Goal: Check status: Check status

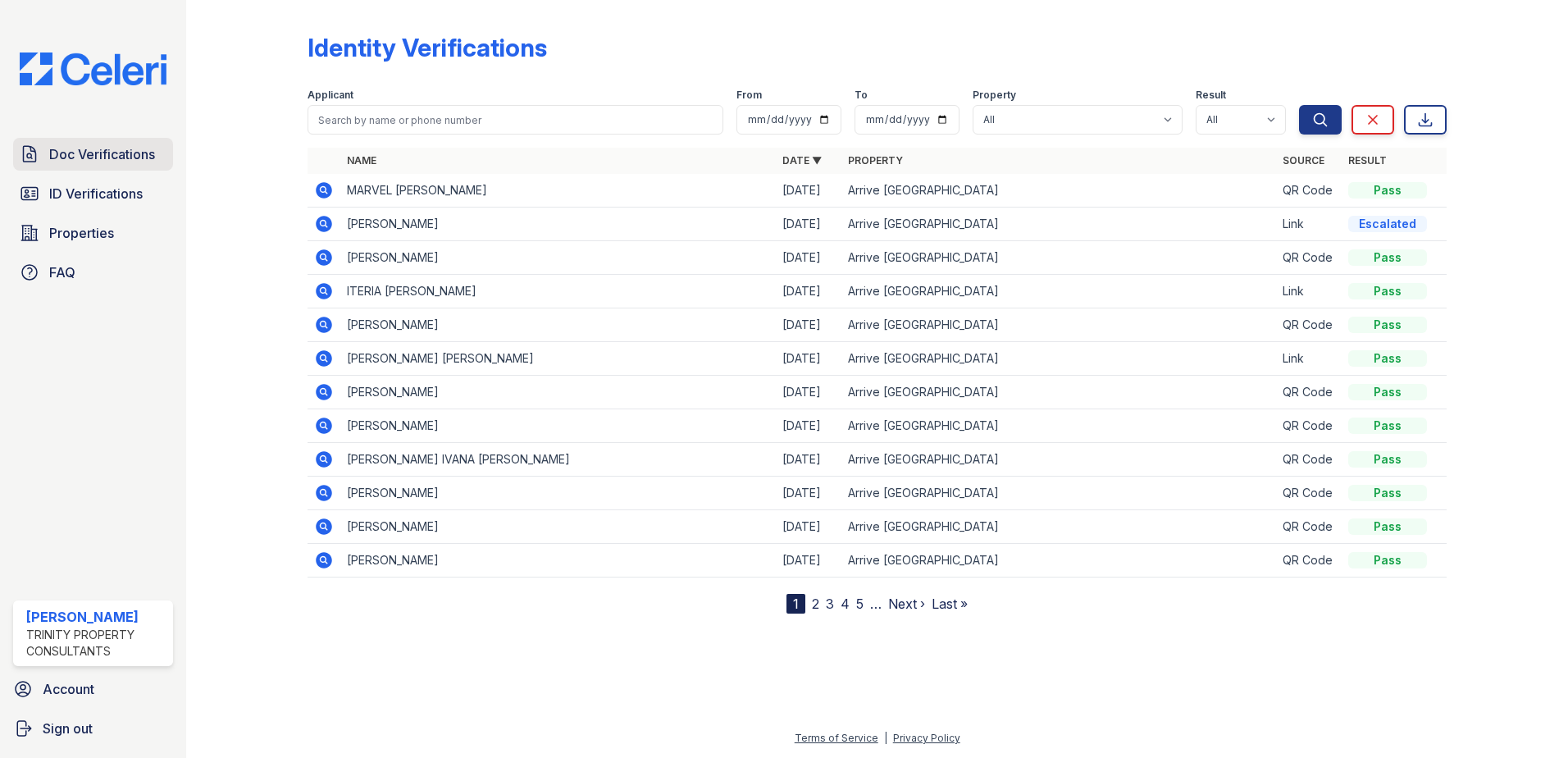
click at [80, 152] on span "Doc Verifications" at bounding box center [102, 154] width 106 height 20
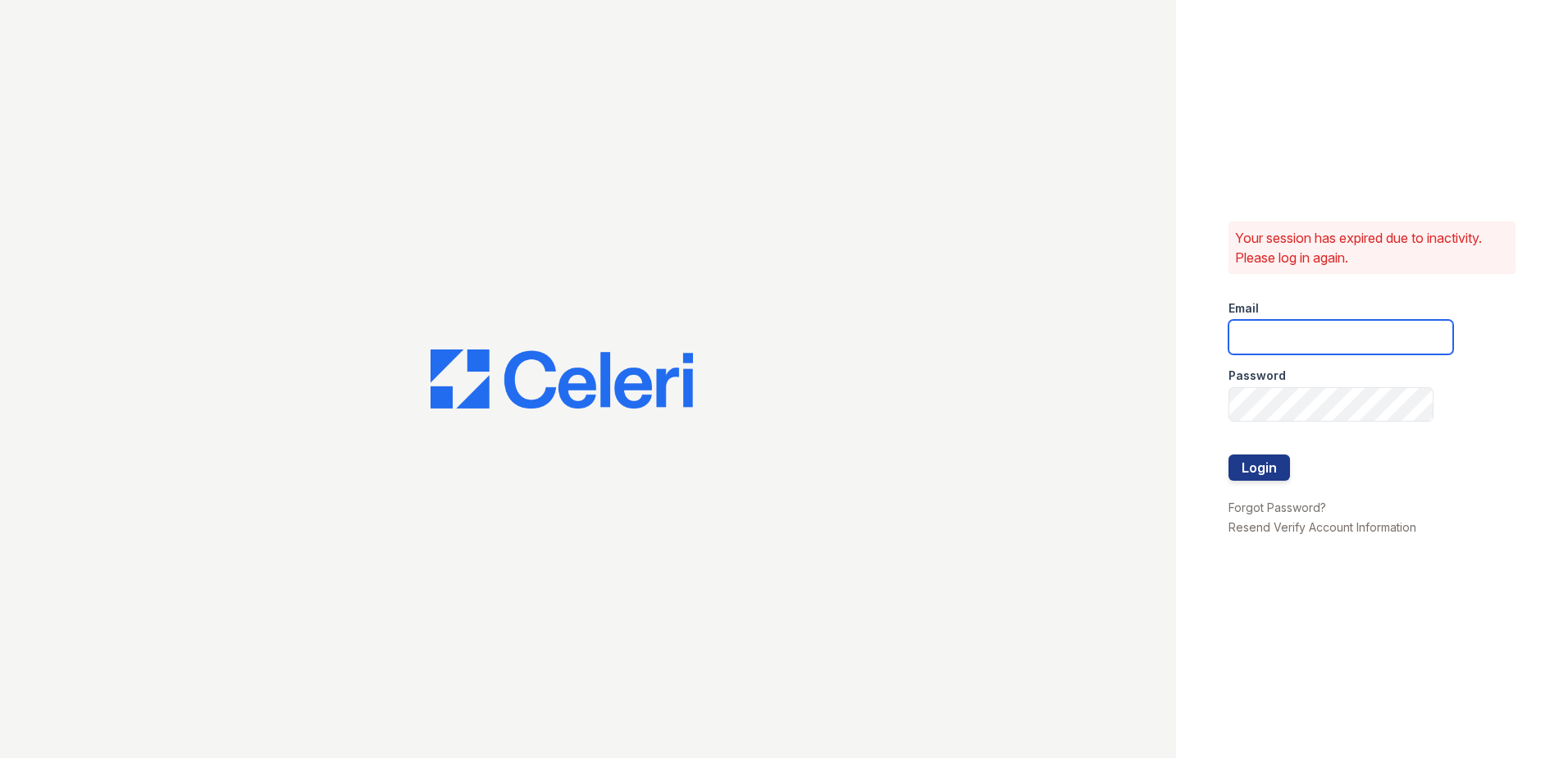
type input "hneely@trinity-pm.com"
click at [1256, 461] on button "Login" at bounding box center [1258, 467] width 61 height 26
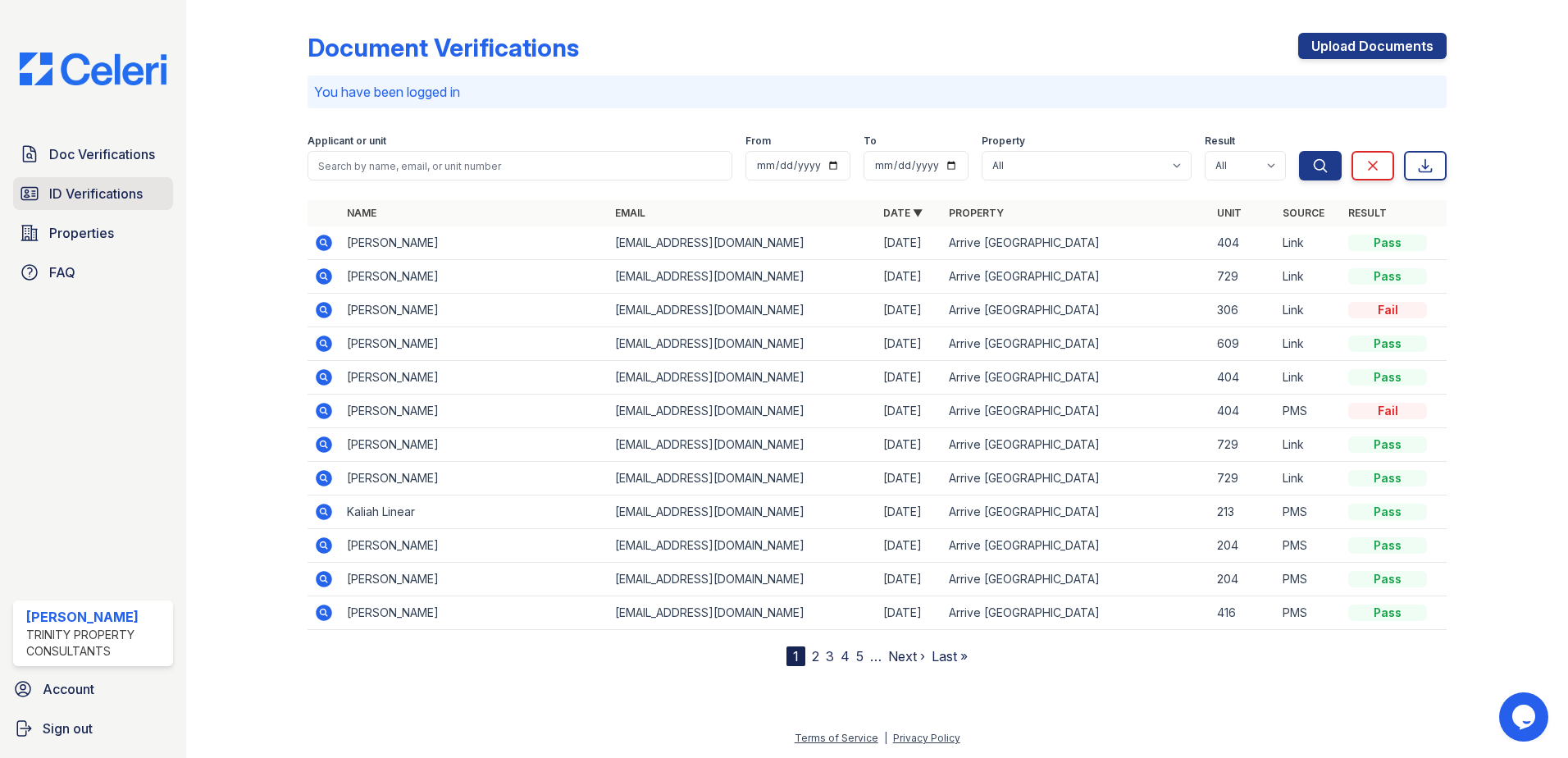
click at [56, 202] on span "ID Verifications" at bounding box center [96, 193] width 94 height 20
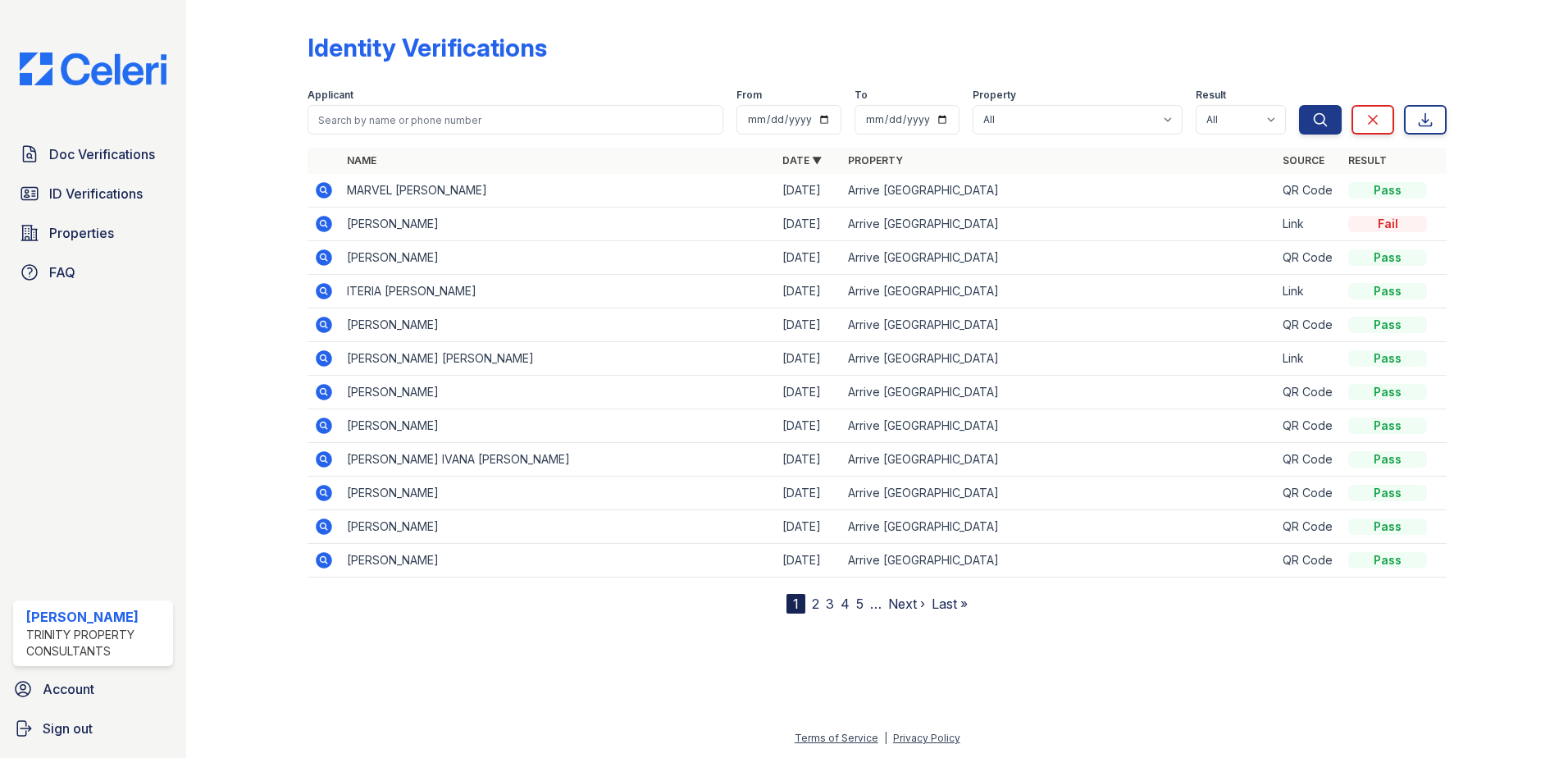
click at [320, 218] on icon at bounding box center [324, 224] width 16 height 16
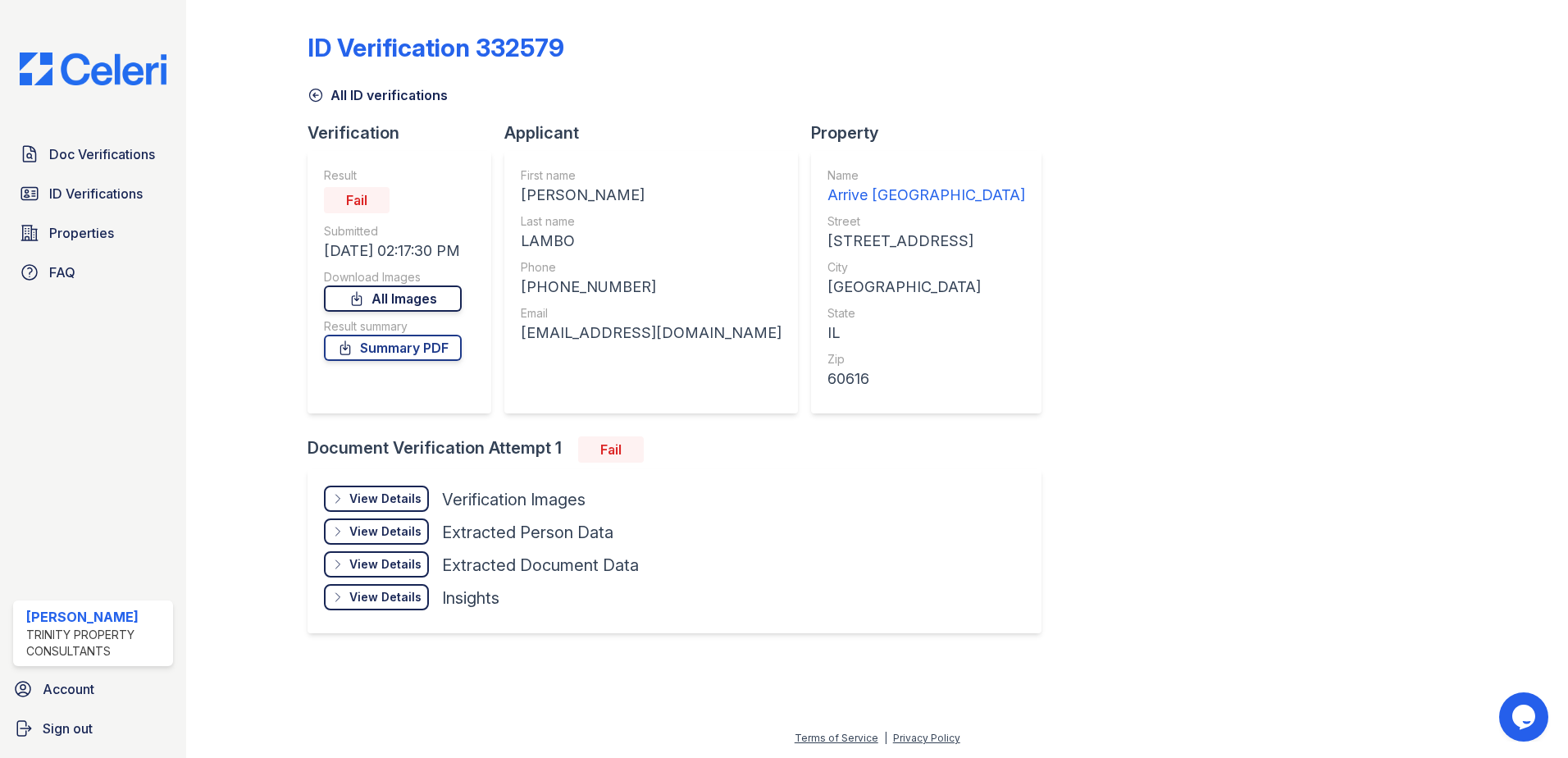
click at [428, 293] on link "All Images" at bounding box center [392, 298] width 138 height 26
click at [346, 86] on link "All ID verifications" at bounding box center [377, 96] width 140 height 20
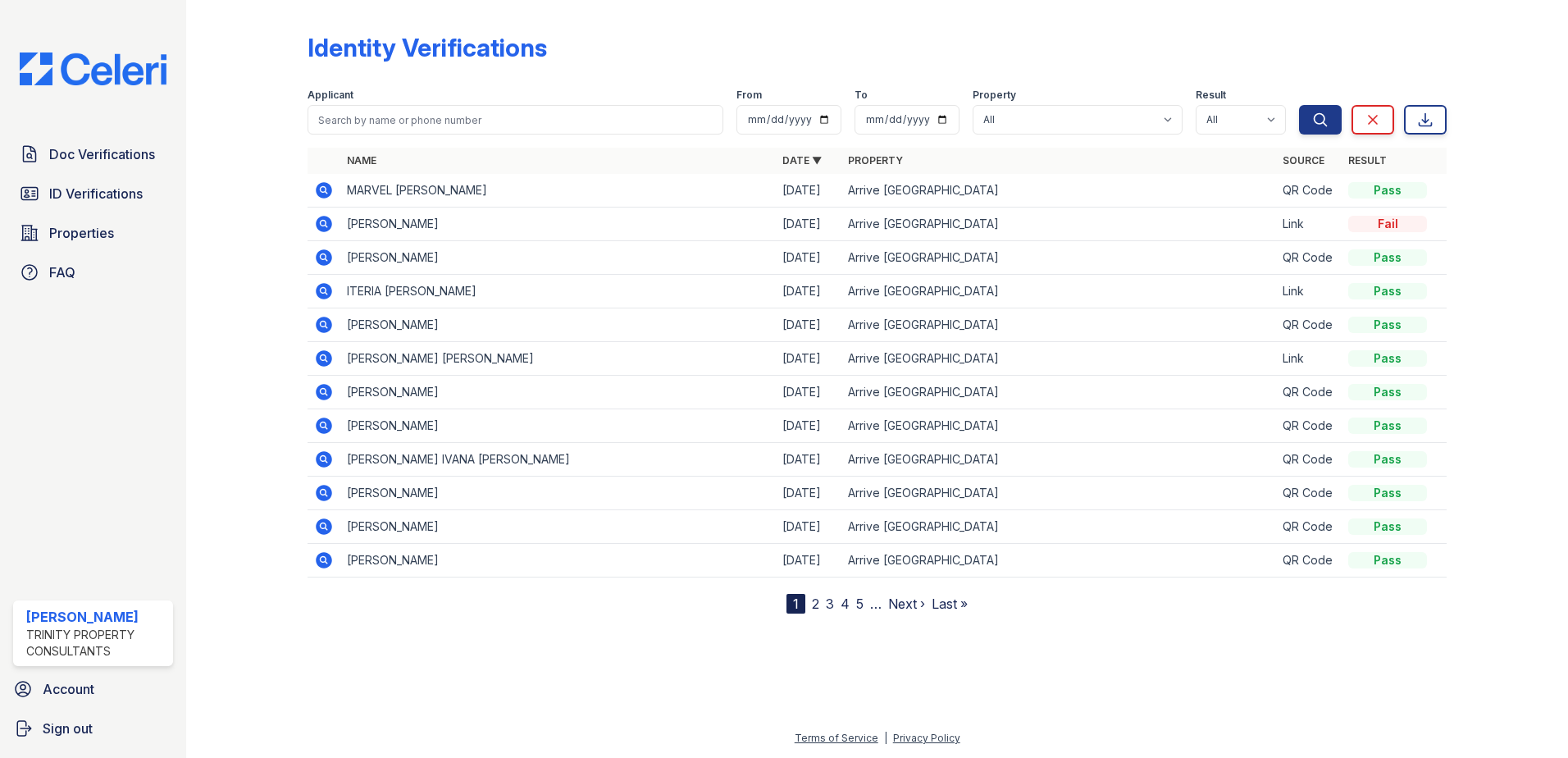
click at [322, 217] on icon at bounding box center [324, 224] width 16 height 16
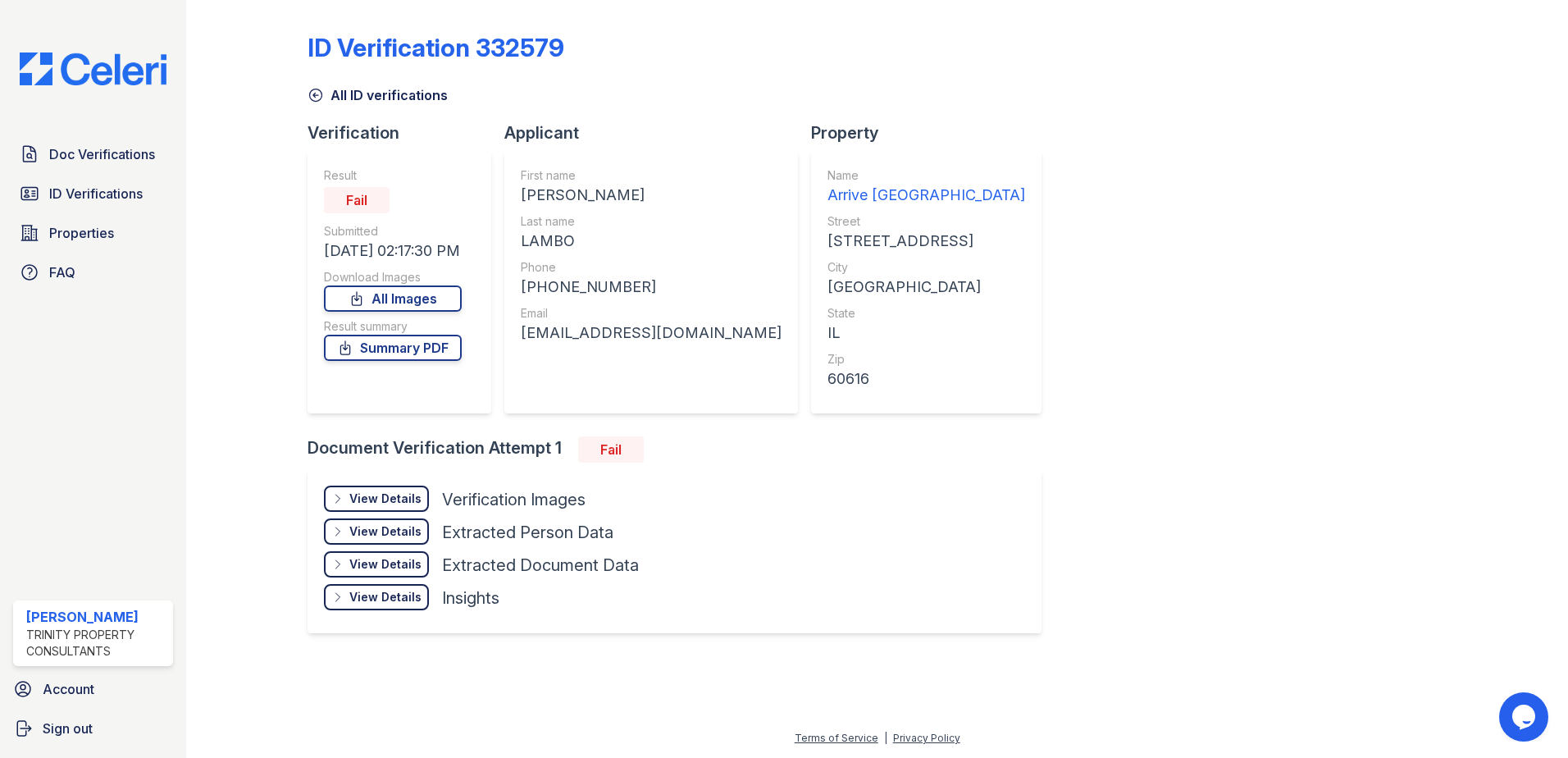
click at [314, 95] on icon at bounding box center [315, 95] width 12 height 12
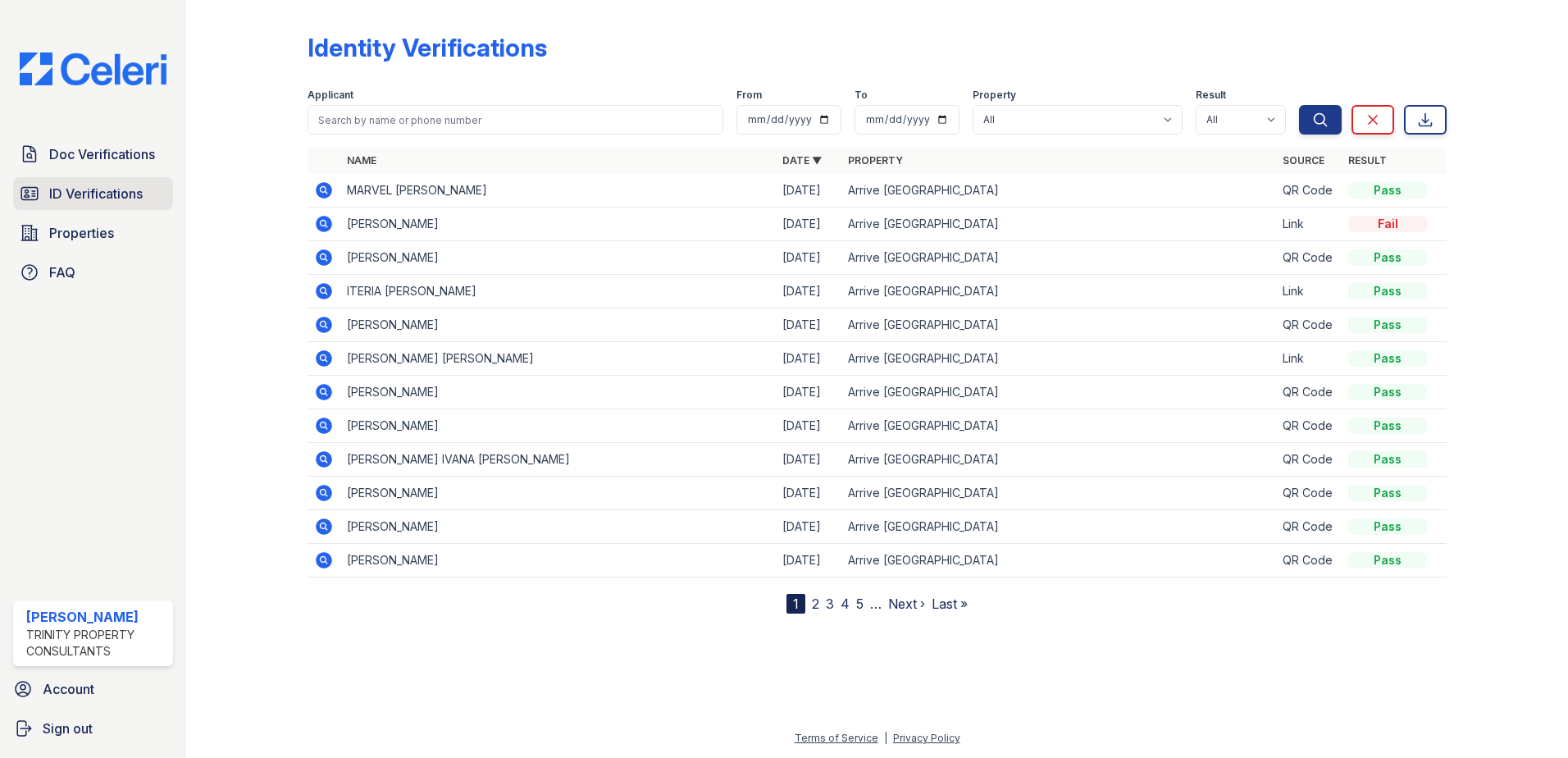
click at [97, 195] on span "ID Verifications" at bounding box center [96, 193] width 94 height 20
click at [317, 228] on icon at bounding box center [324, 224] width 16 height 16
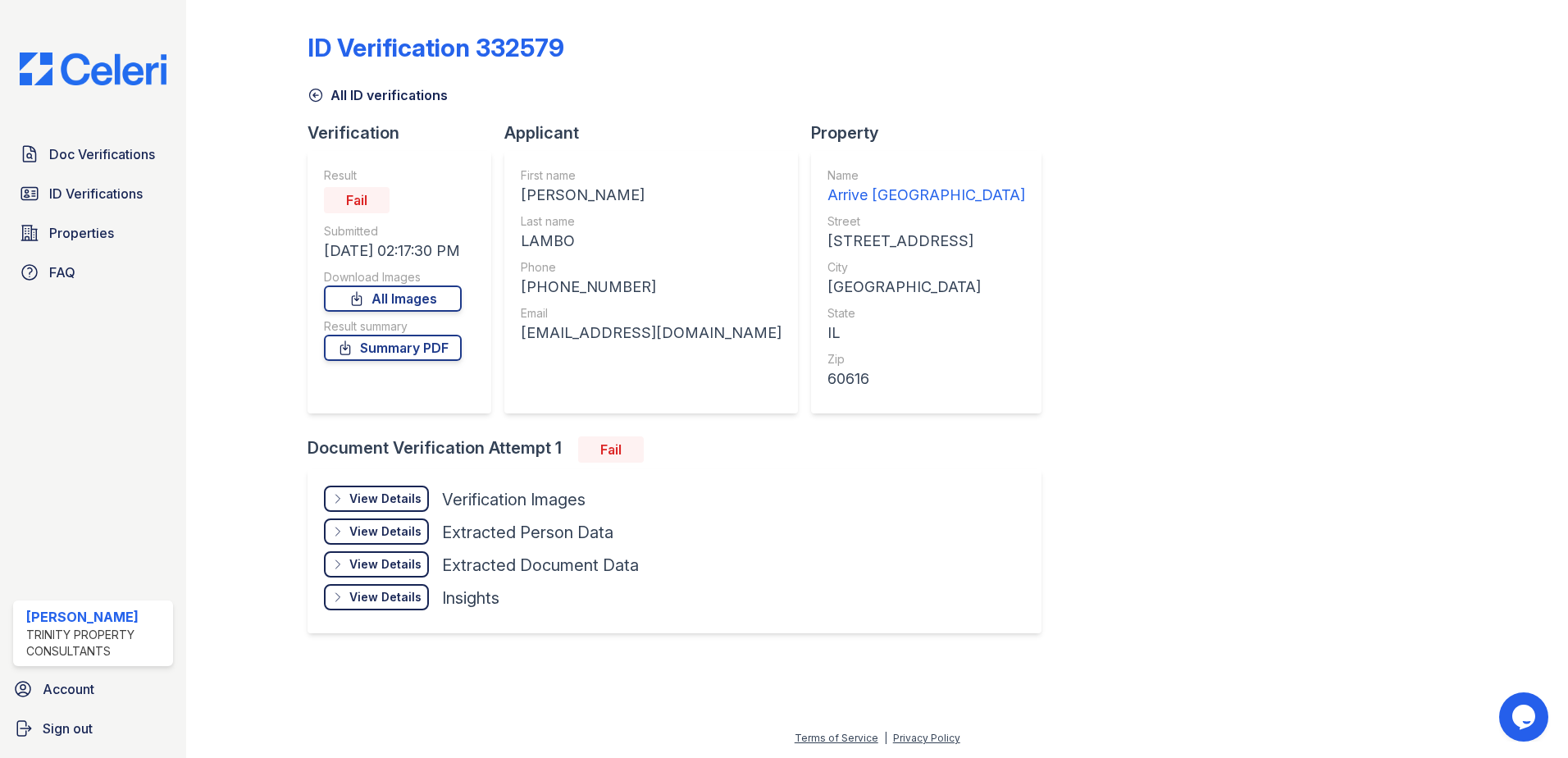
click at [385, 530] on div "View Details" at bounding box center [385, 532] width 72 height 16
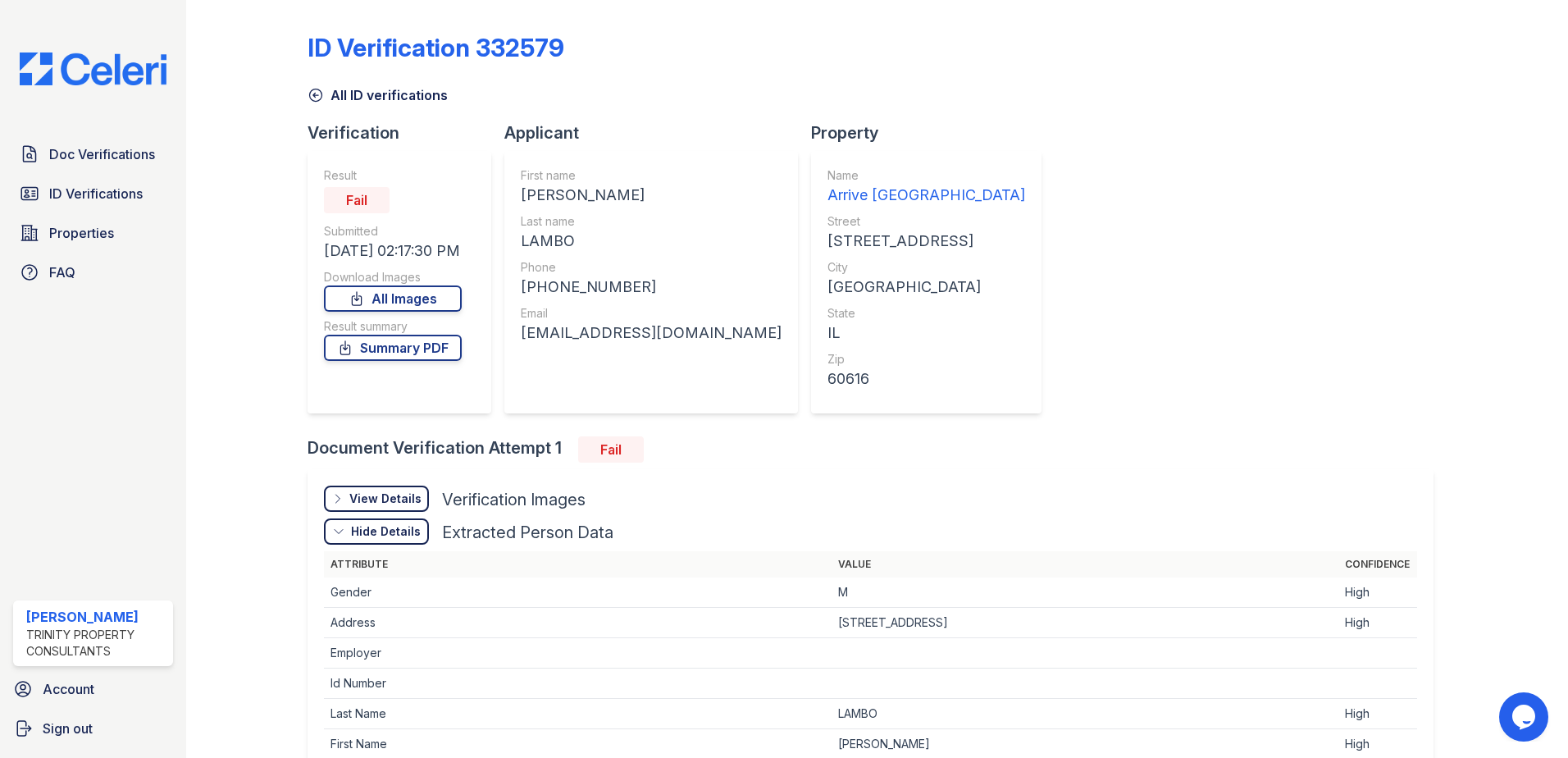
click at [387, 511] on div "View Details Details" at bounding box center [376, 498] width 105 height 26
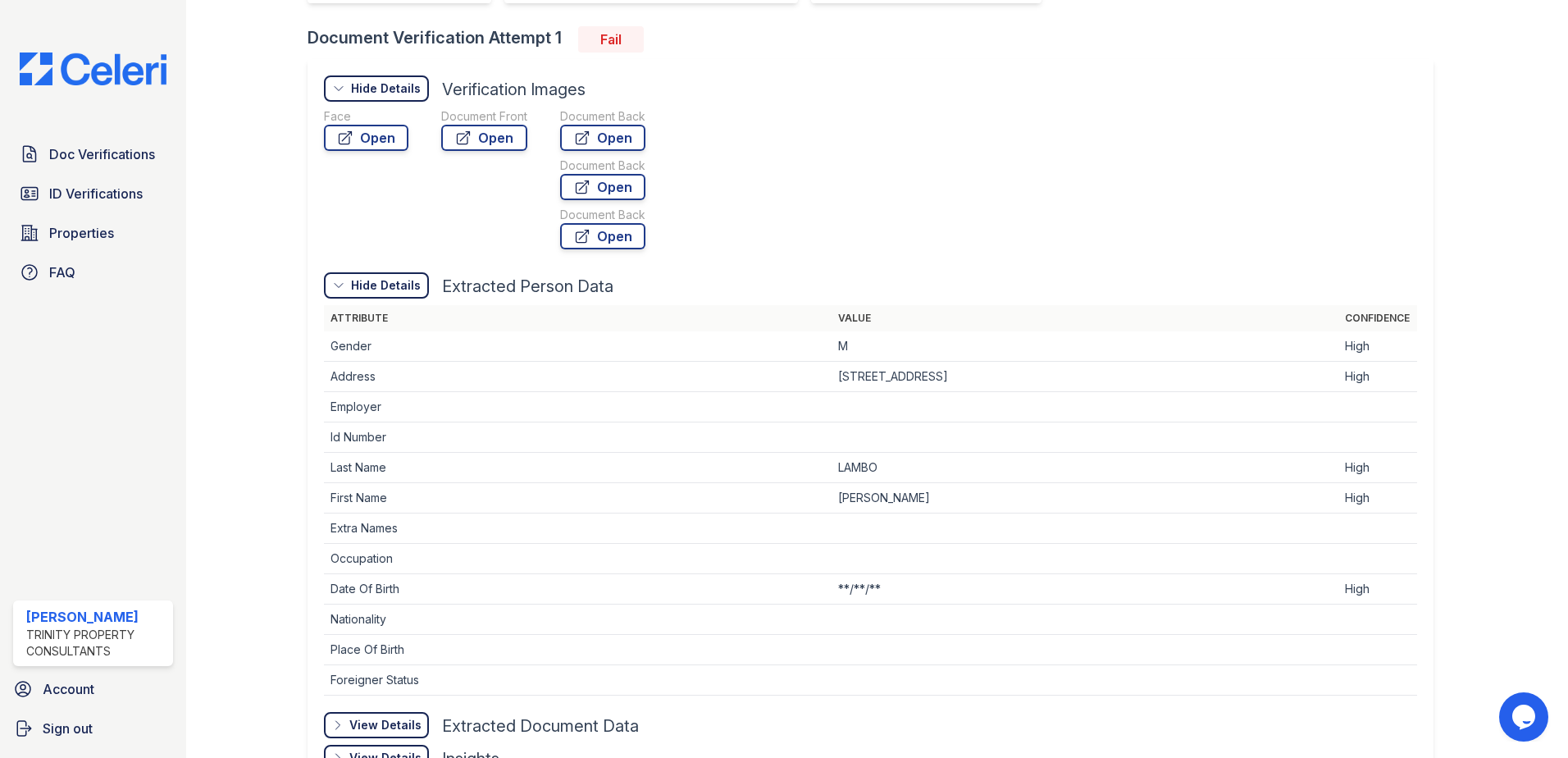
scroll to position [525, 0]
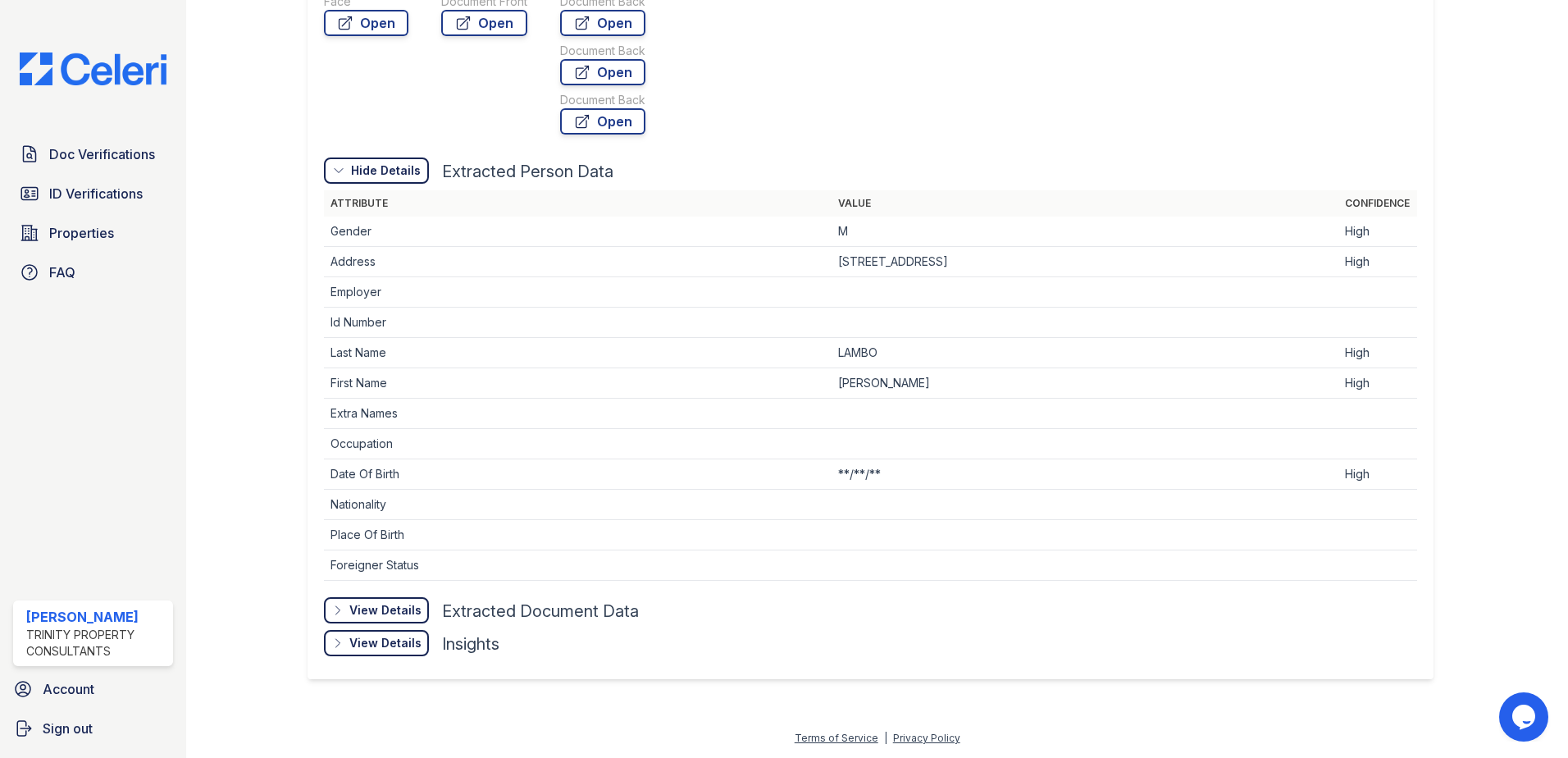
drag, startPoint x: 395, startPoint y: 659, endPoint x: 393, endPoint y: 642, distance: 17.1
click at [395, 659] on div "View Details Details Hide Details Details Insights" at bounding box center [870, 647] width 1093 height 33
click at [393, 640] on div "View Details" at bounding box center [385, 643] width 72 height 16
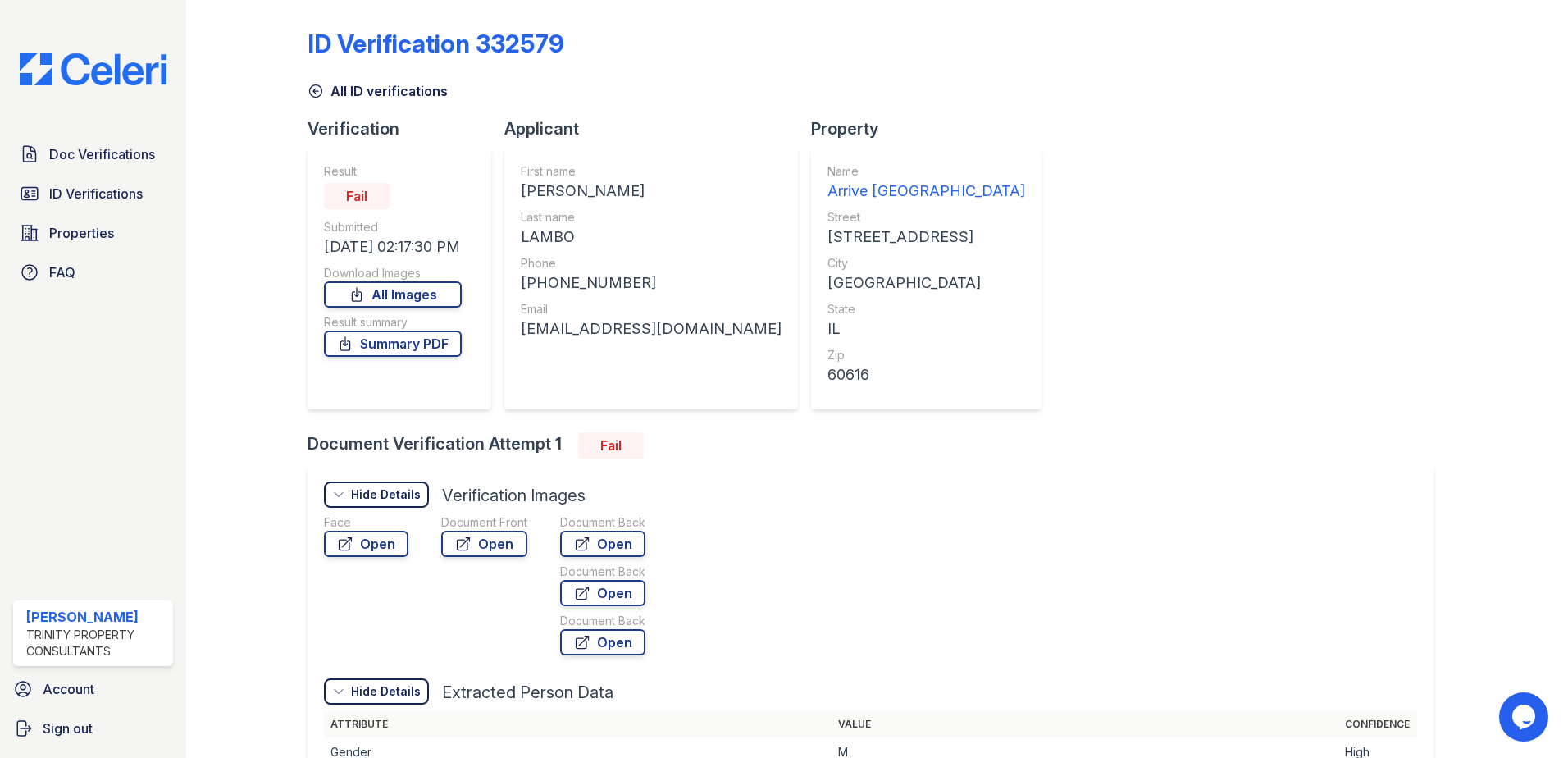
scroll to position [0, 0]
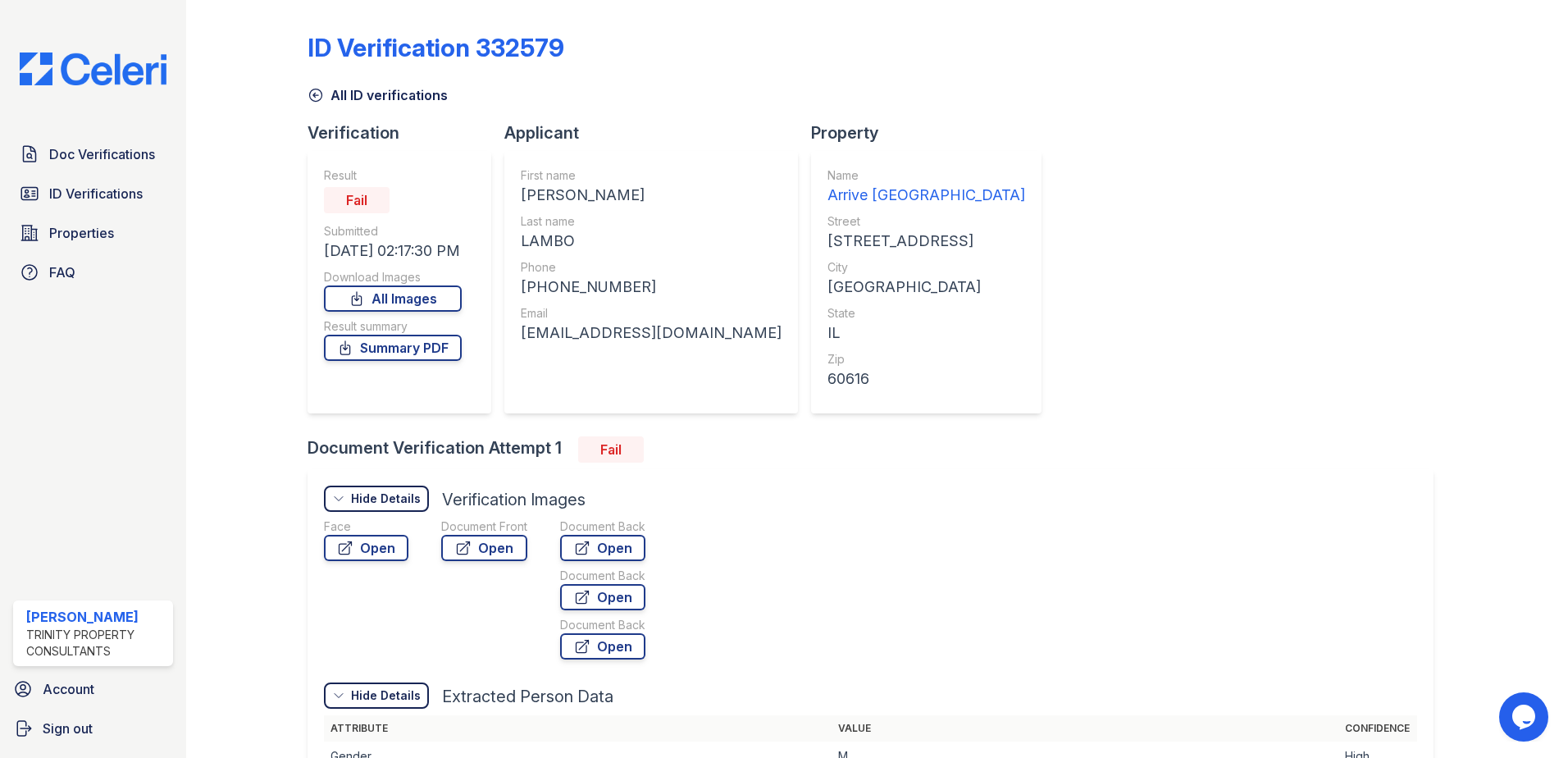
drag, startPoint x: 347, startPoint y: 93, endPoint x: 387, endPoint y: 93, distance: 40.0
click at [347, 93] on link "All ID verifications" at bounding box center [377, 96] width 140 height 20
